Goal: Task Accomplishment & Management: Manage account settings

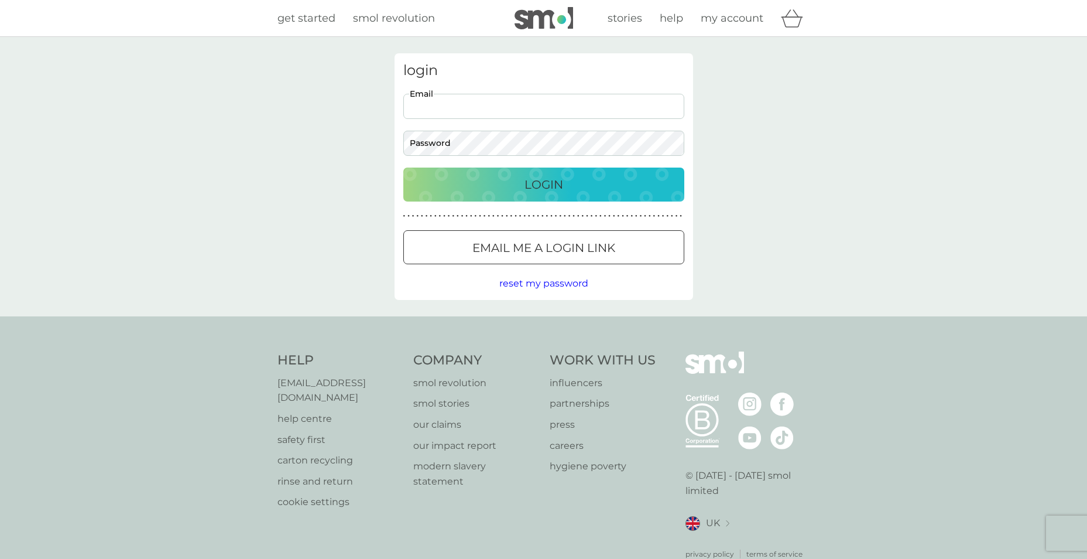
click at [460, 110] on input "Email" at bounding box center [543, 106] width 281 height 25
click at [265, 179] on div "login Email Password Login ● ● ● ● ● ● ● ● ● ● ● ● ● ● ● ● ● ● ● ● ● ● ● ● ● ● …" at bounding box center [543, 176] width 1087 height 279
click at [454, 105] on input "Email" at bounding box center [543, 106] width 281 height 25
type input "[EMAIL_ADDRESS][DOMAIN_NAME]"
click at [533, 179] on p "Login" at bounding box center [544, 184] width 39 height 19
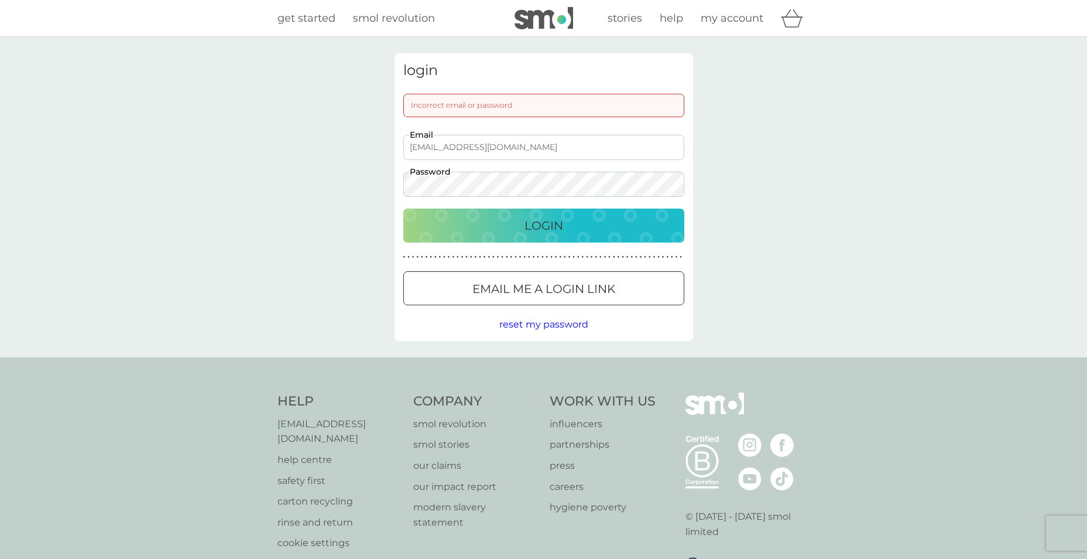
click at [336, 173] on div "login Incorrect email or password [EMAIL_ADDRESS][DOMAIN_NAME] Email Password L…" at bounding box center [543, 197] width 1087 height 320
click at [500, 220] on div "Login" at bounding box center [544, 225] width 258 height 19
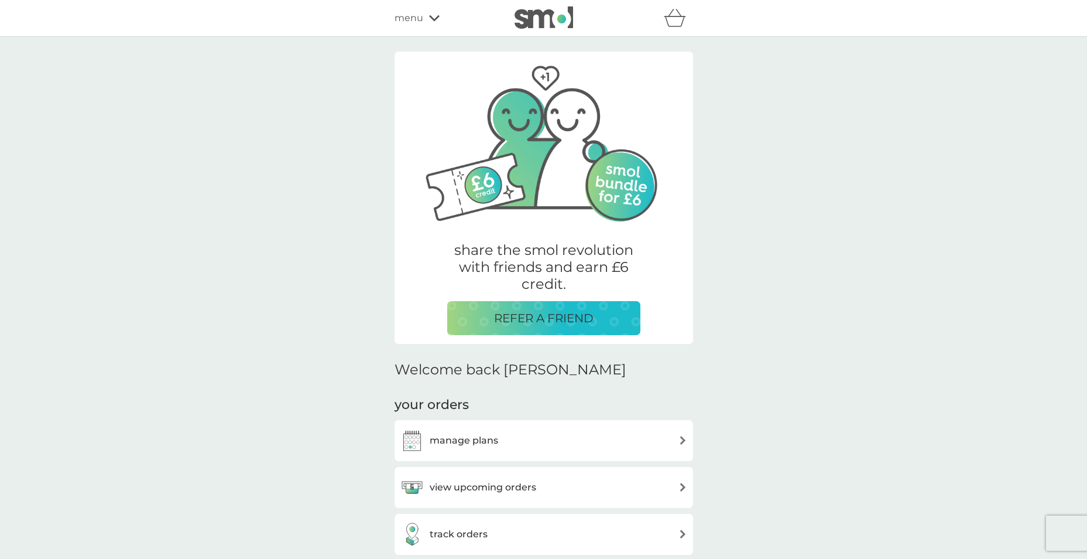
click at [481, 444] on h3 "manage plans" at bounding box center [464, 440] width 69 height 15
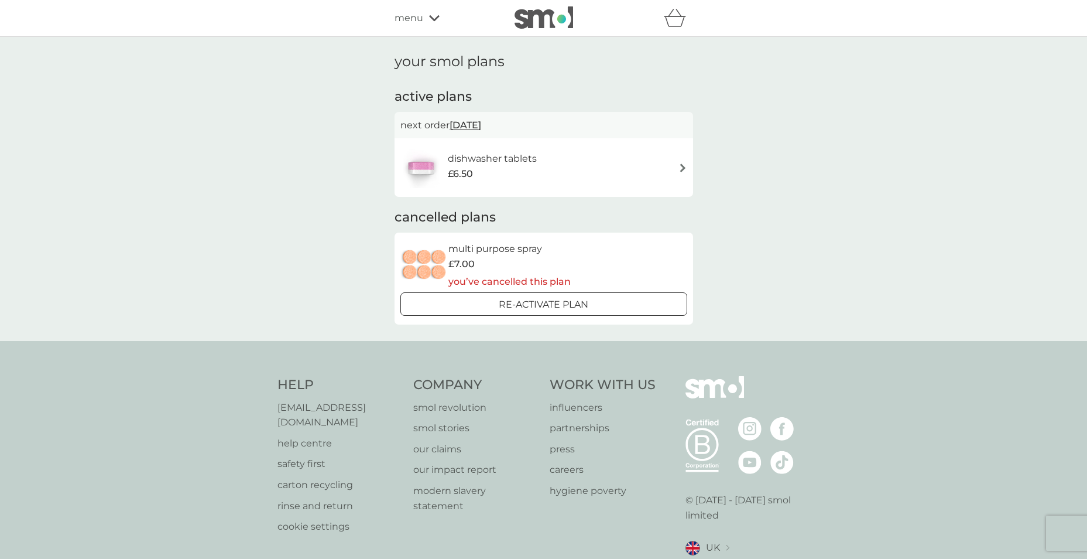
click at [417, 13] on span "menu" at bounding box center [409, 18] width 29 height 15
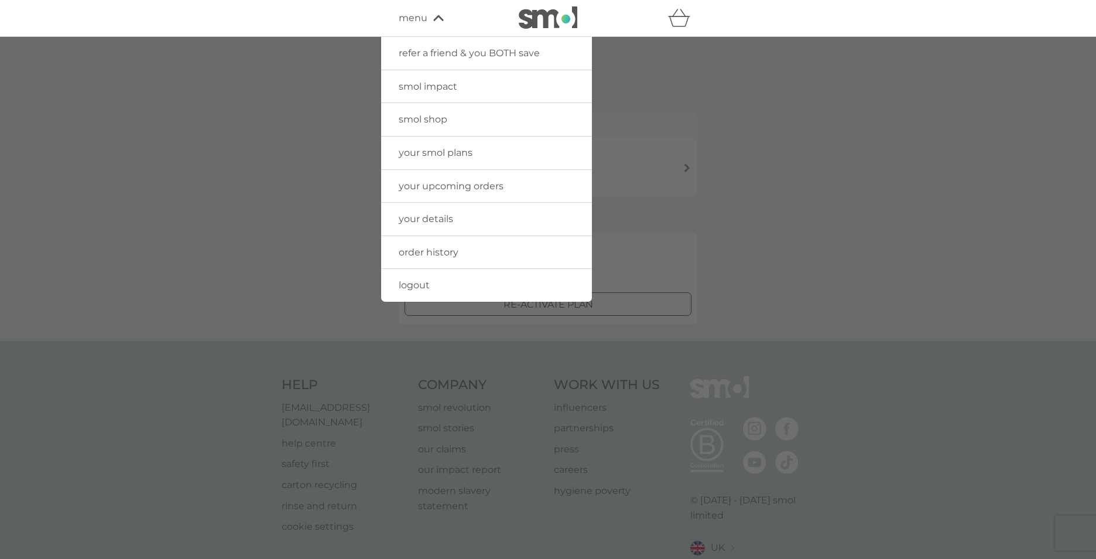
click at [434, 215] on span "your details" at bounding box center [426, 218] width 54 height 11
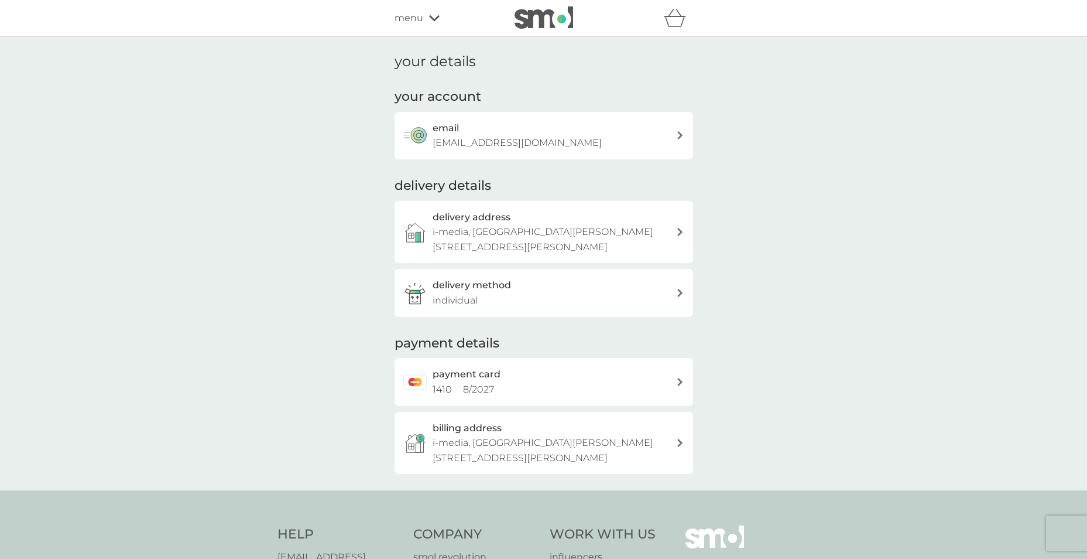
click at [421, 23] on span "menu" at bounding box center [409, 18] width 29 height 15
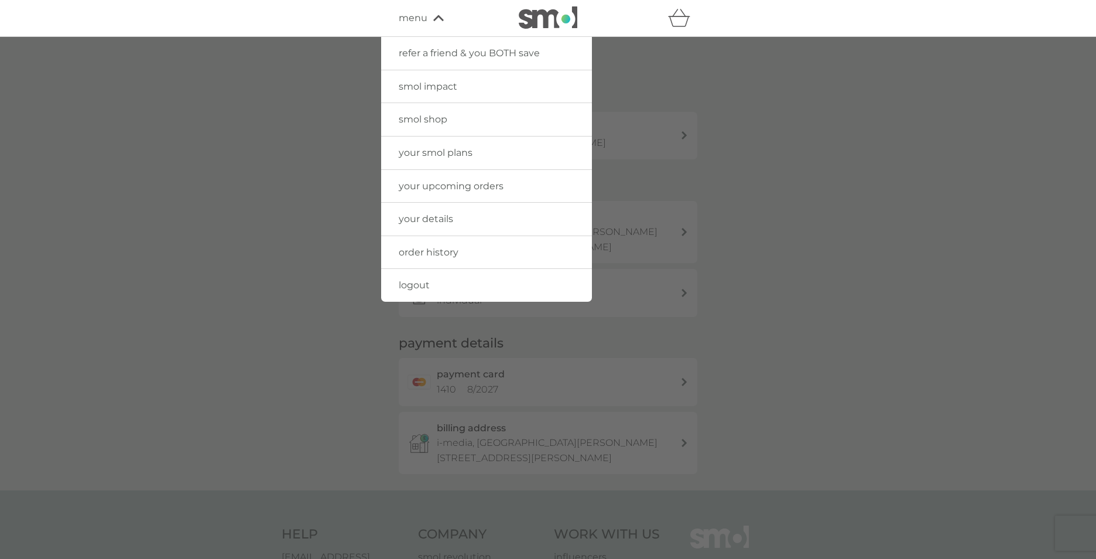
click at [454, 152] on span "your smol plans" at bounding box center [436, 152] width 74 height 11
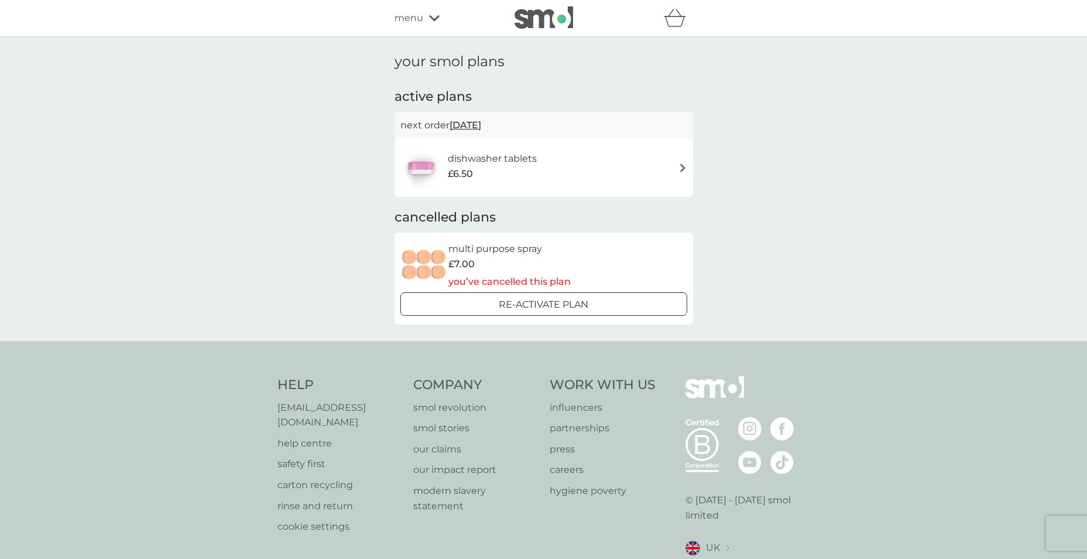
click at [655, 165] on div "dishwasher tablets £6.50" at bounding box center [544, 167] width 287 height 41
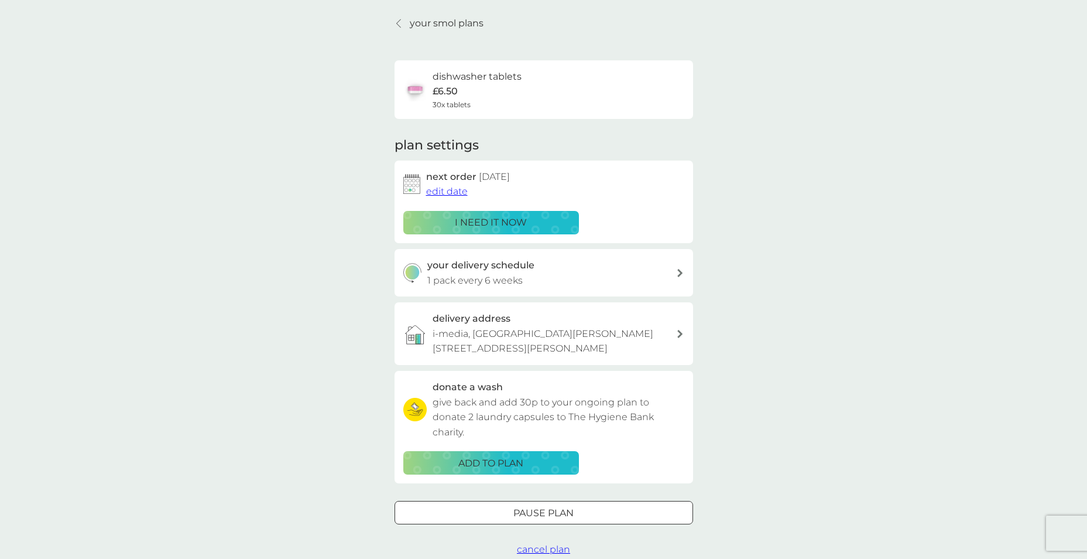
scroll to position [59, 0]
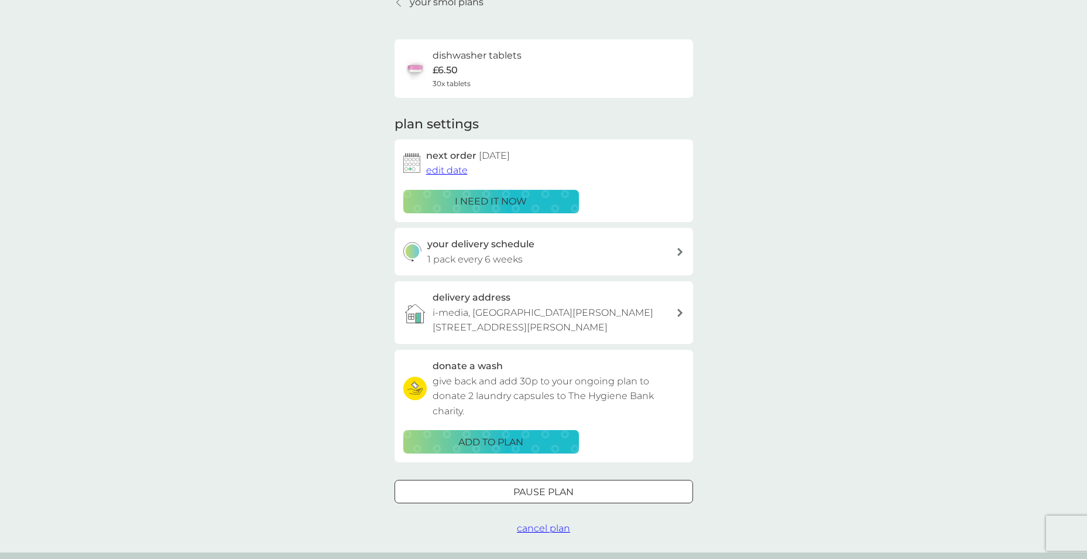
click at [550, 523] on span "cancel plan" at bounding box center [543, 527] width 53 height 11
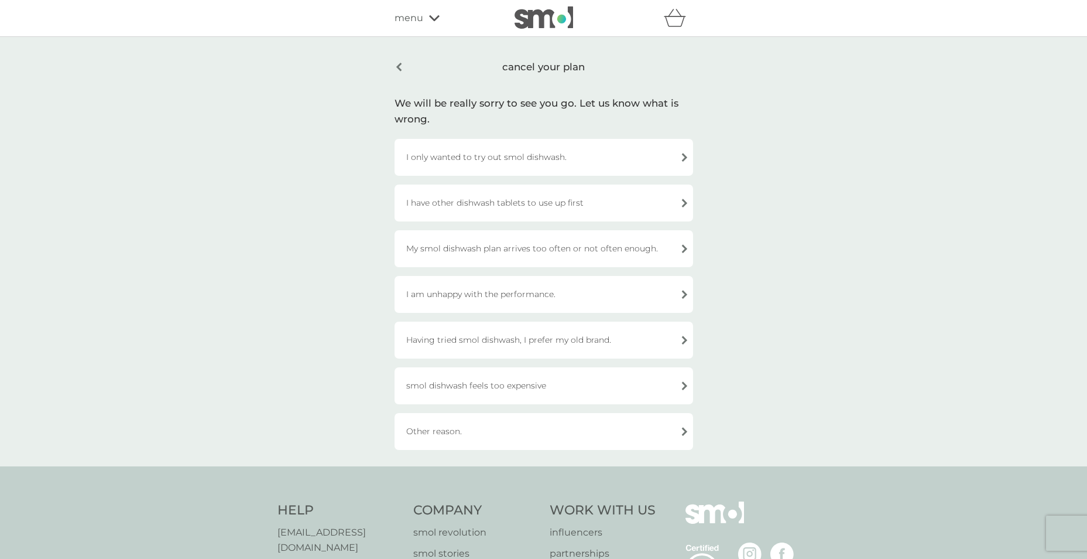
click at [495, 435] on div "Other reason." at bounding box center [544, 431] width 299 height 37
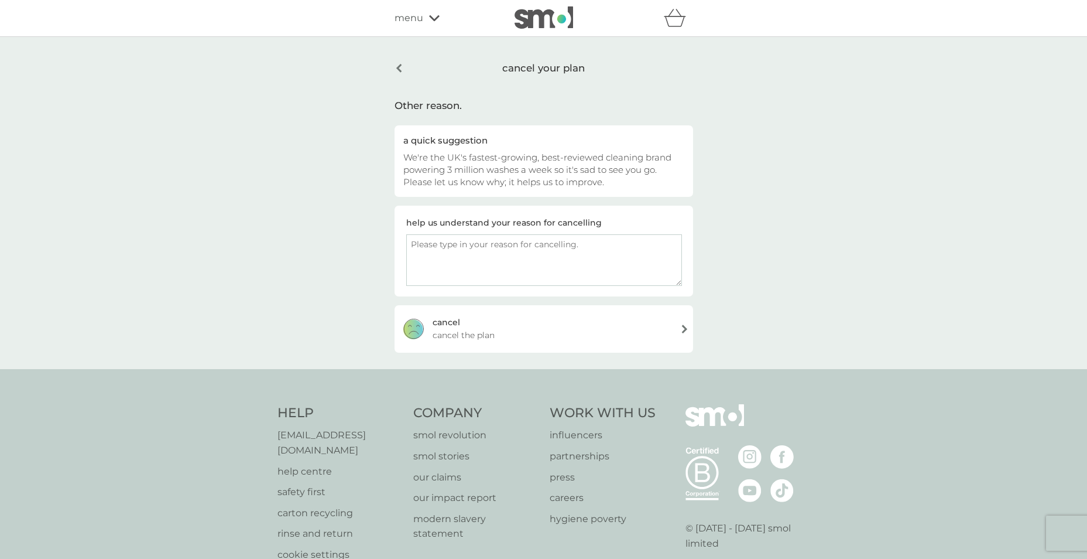
click at [496, 332] on div "cancel cancel the plan" at bounding box center [544, 328] width 299 height 47
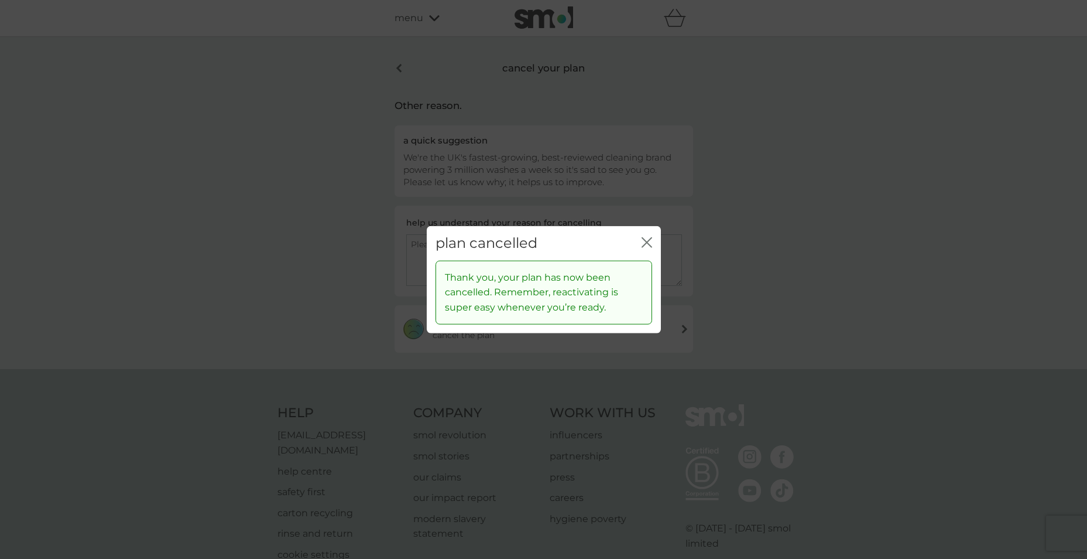
click at [646, 238] on icon "close" at bounding box center [647, 242] width 11 height 11
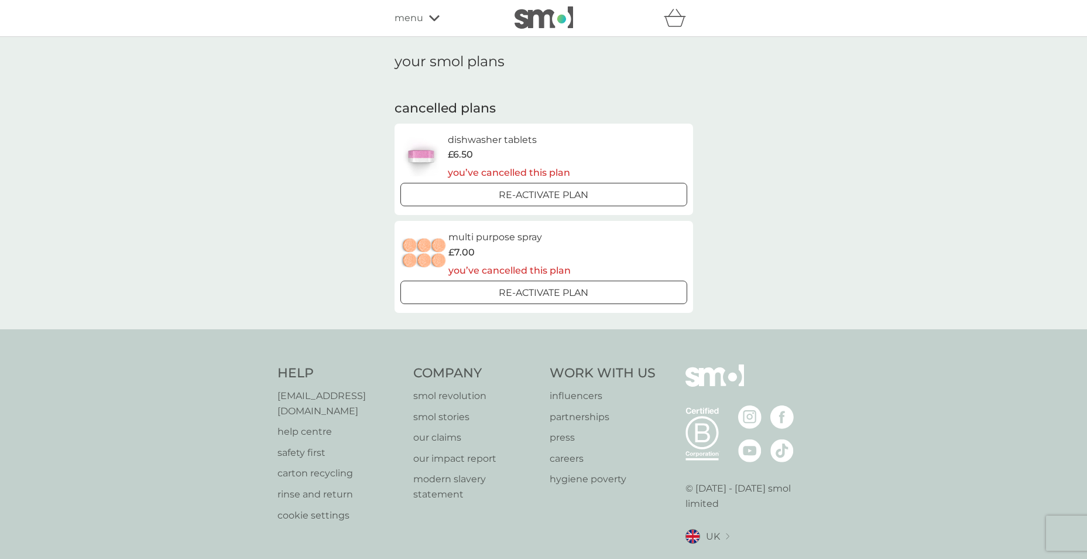
click at [781, 225] on div "your smol plans cancelled plans dishwasher tablets £6.50 you’ve cancelled this …" at bounding box center [543, 183] width 1087 height 292
